Goal: Task Accomplishment & Management: Manage account settings

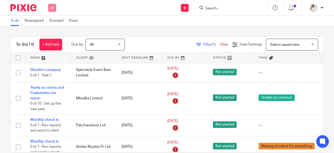
click at [52, 8] on icon at bounding box center [52, 7] width 3 height 3
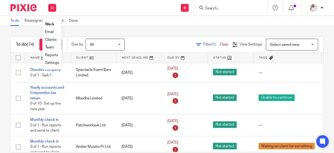
click at [54, 47] on link "Team" at bounding box center [49, 47] width 9 height 4
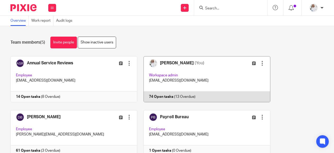
click at [218, 76] on link at bounding box center [203, 79] width 133 height 46
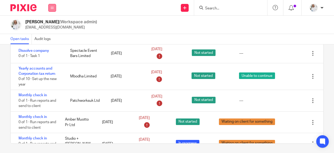
click at [54, 7] on button at bounding box center [52, 8] width 8 height 8
click at [50, 24] on link "Work" at bounding box center [49, 24] width 8 height 4
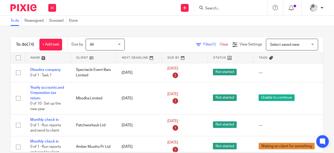
click at [50, 24] on link "Snoozed" at bounding box center [57, 21] width 17 height 10
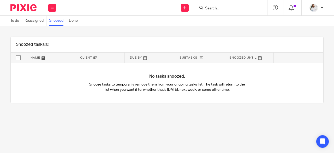
click at [52, 31] on div "Snoozed tasks (0) Name Client Due By Subtasks Snoozed Until No tasks snoozed. S…" at bounding box center [167, 70] width 334 height 88
